Goal: Transaction & Acquisition: Purchase product/service

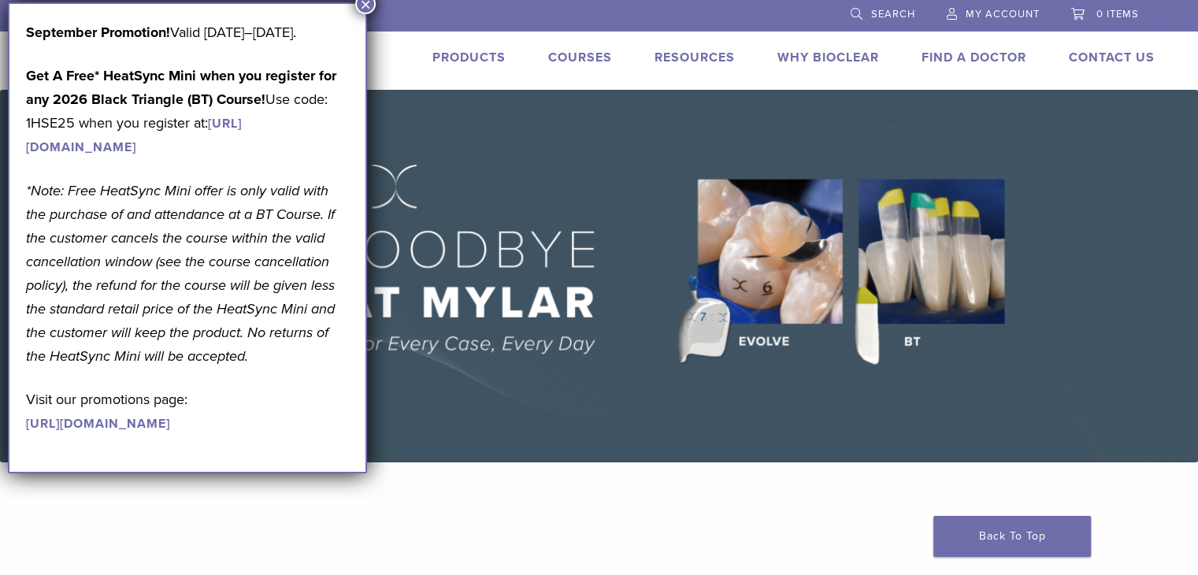
click at [362, 4] on button "×" at bounding box center [365, 4] width 20 height 20
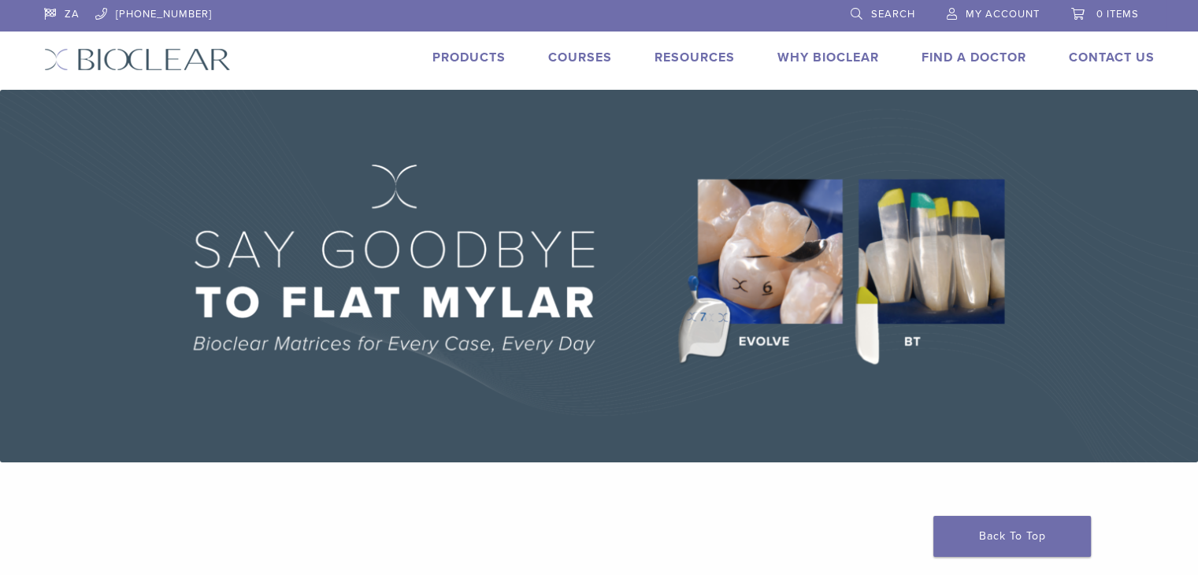
click at [442, 50] on link "Products" at bounding box center [468, 58] width 73 height 16
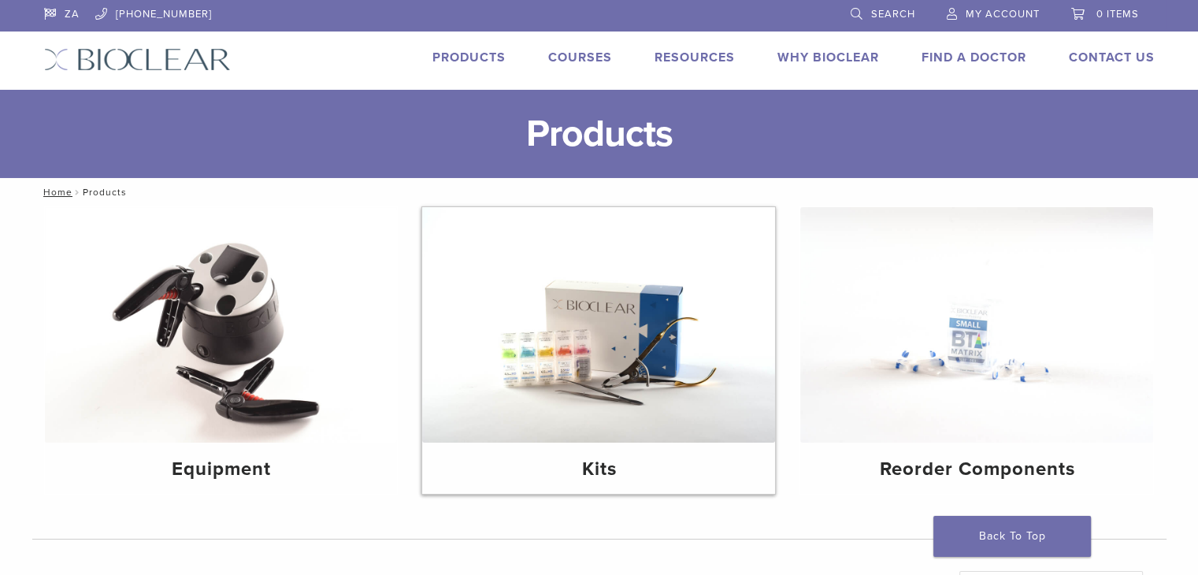
click at [640, 268] on img at bounding box center [598, 324] width 353 height 235
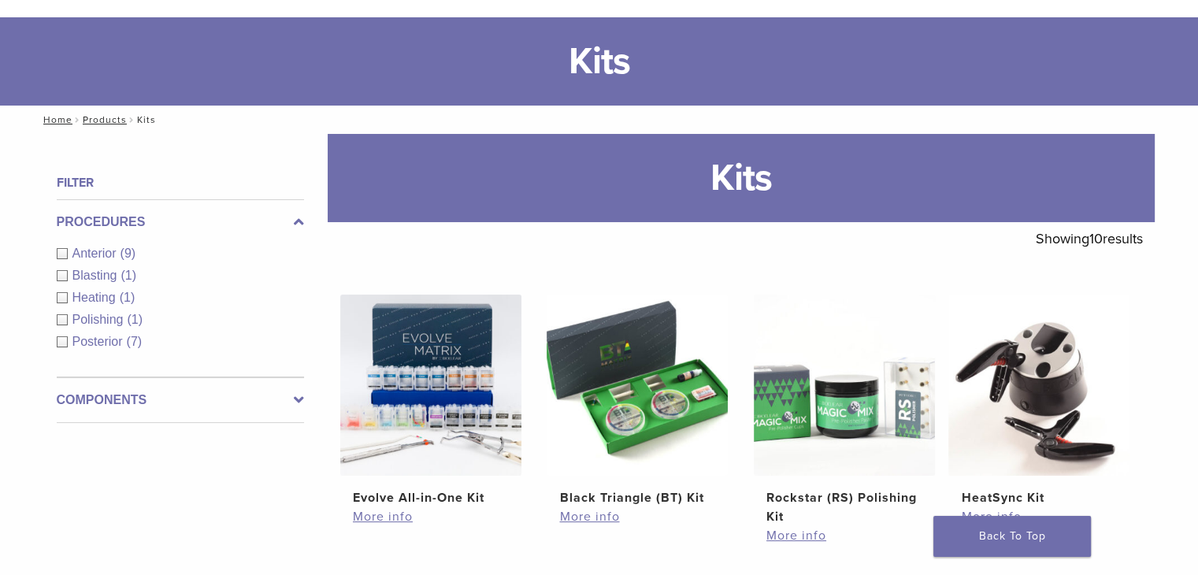
scroll to position [157, 0]
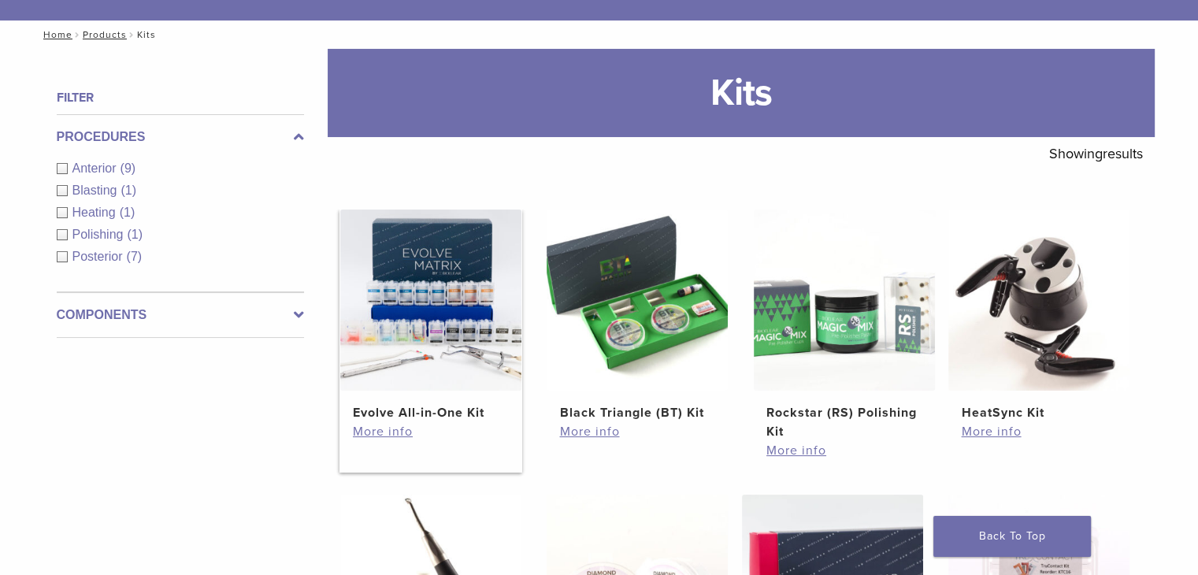
click at [495, 362] on img at bounding box center [430, 299] width 181 height 181
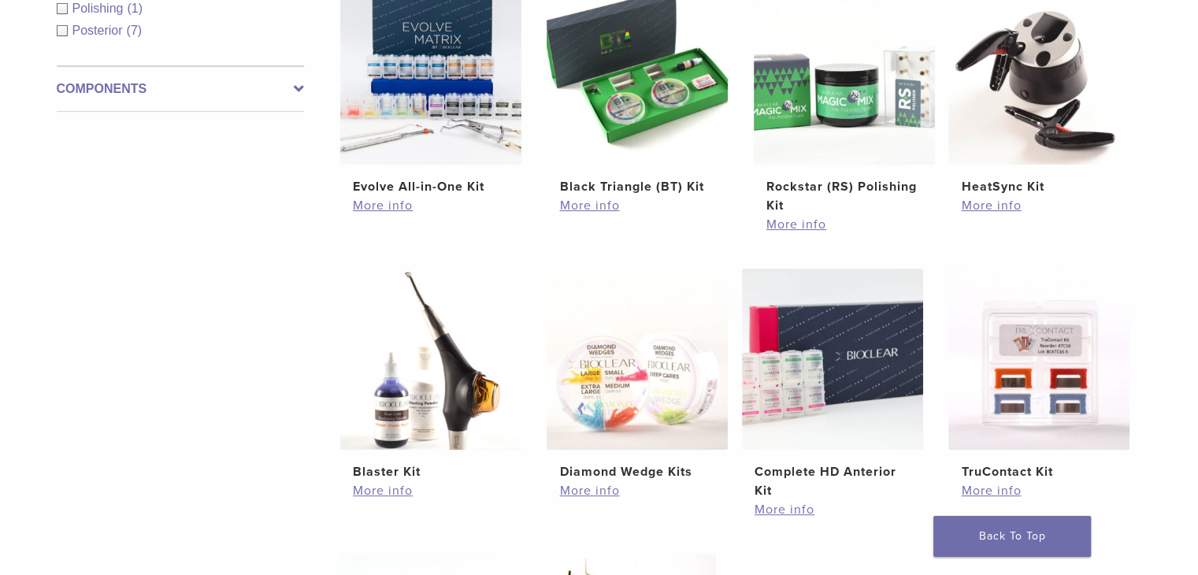
scroll to position [394, 0]
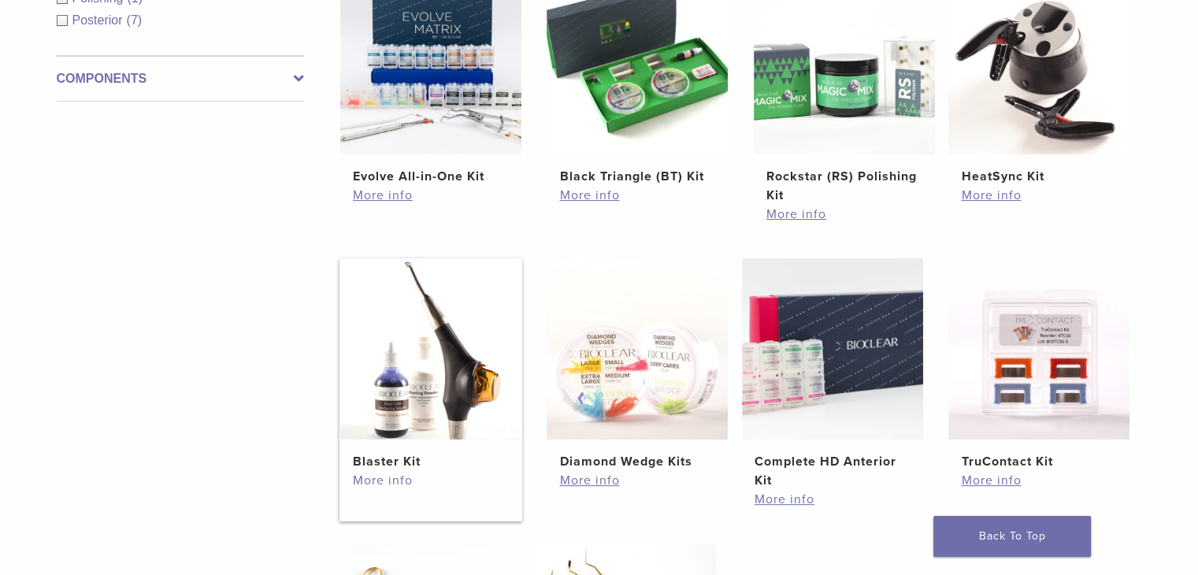
click at [402, 476] on link "More info" at bounding box center [431, 480] width 156 height 19
click at [476, 369] on img at bounding box center [430, 348] width 181 height 181
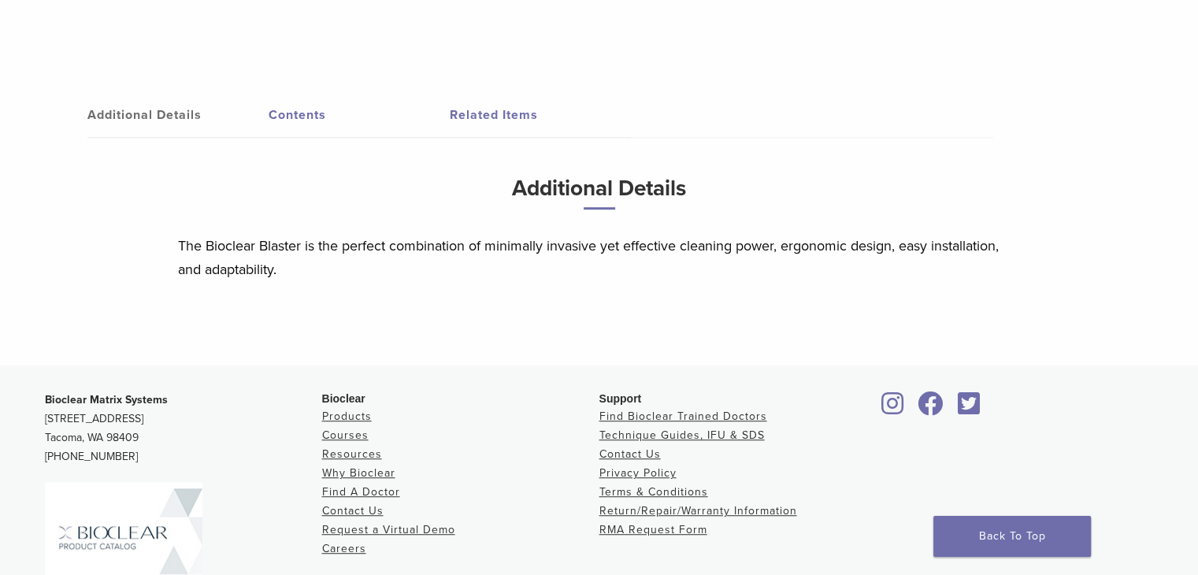
scroll to position [866, 0]
